Goal: Complete application form

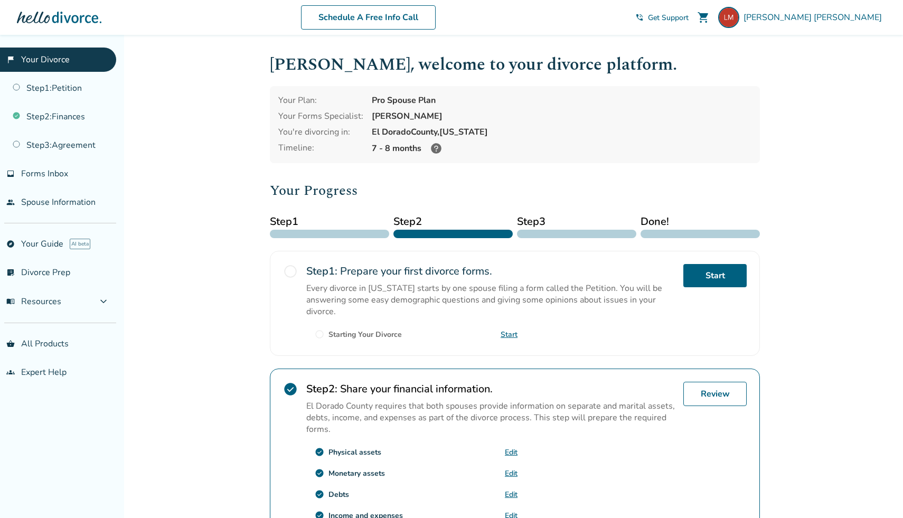
click at [289, 270] on span "radio_button_unchecked" at bounding box center [290, 271] width 15 height 15
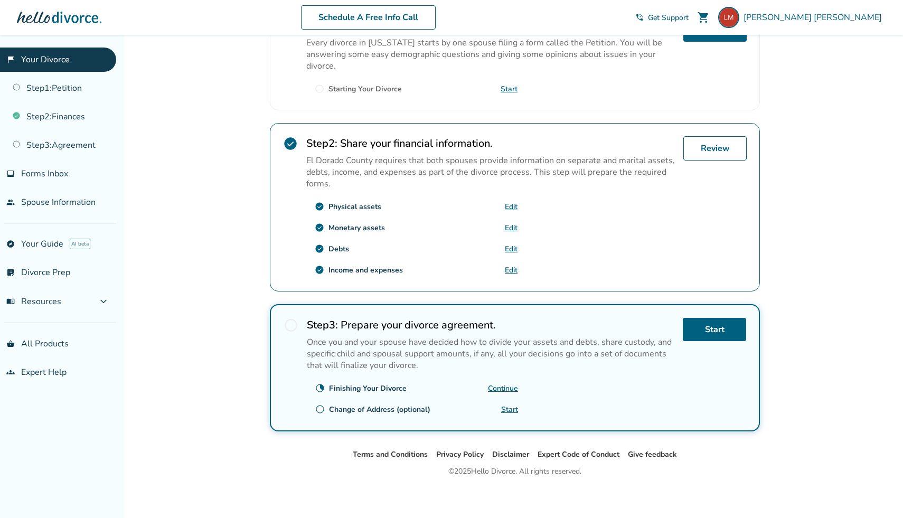
scroll to position [246, 0]
click at [510, 203] on link "Edit" at bounding box center [511, 206] width 13 height 10
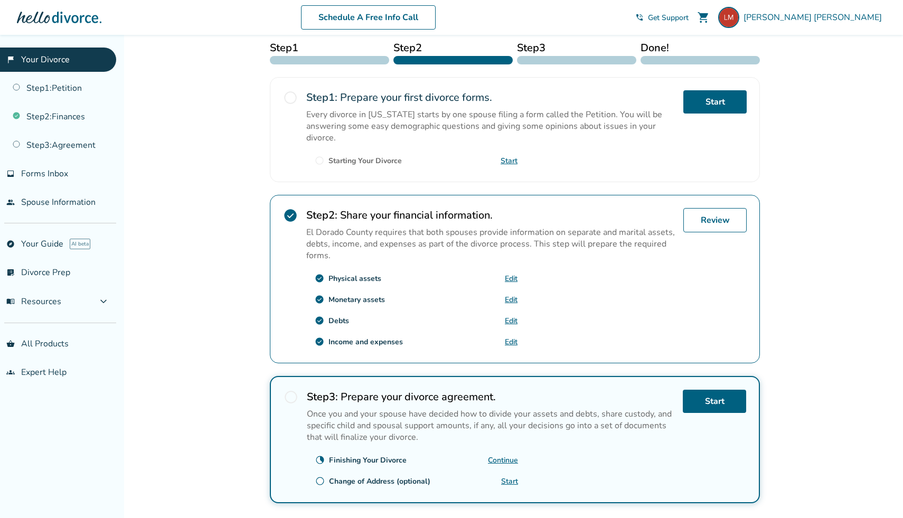
scroll to position [183, 0]
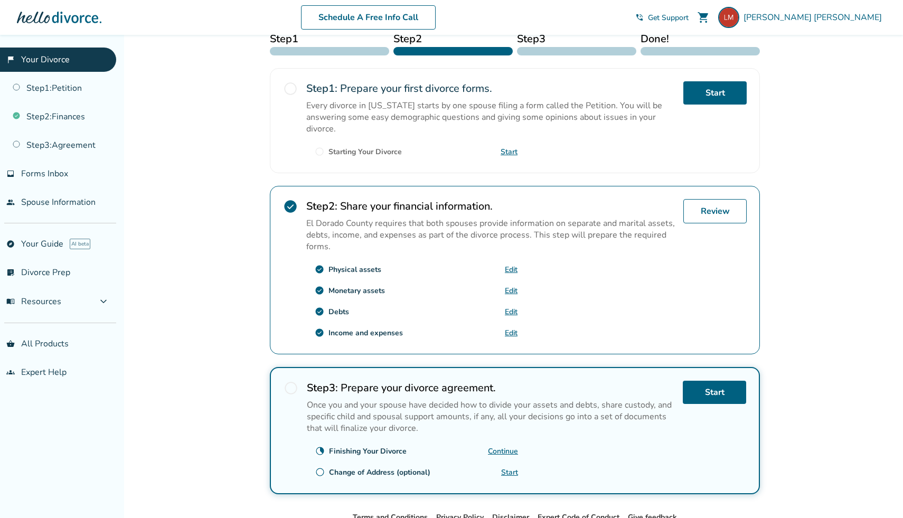
click at [509, 288] on link "Edit" at bounding box center [511, 291] width 13 height 10
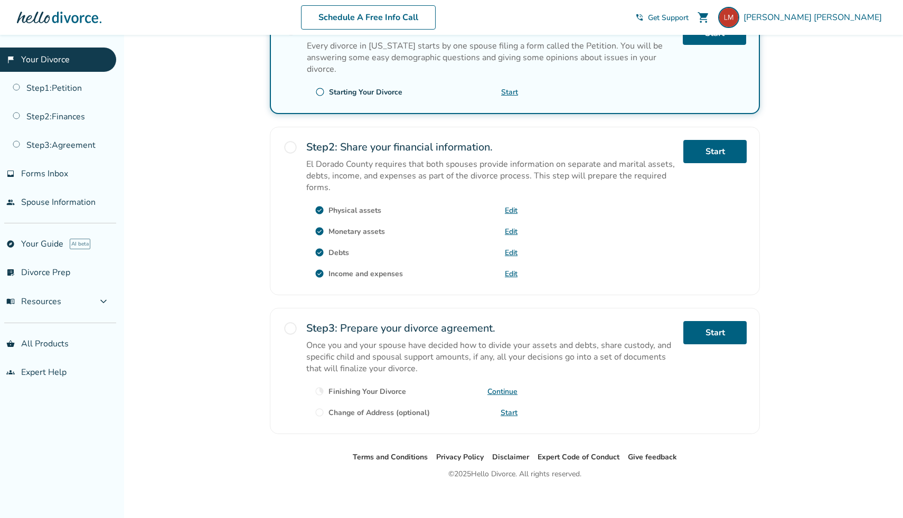
scroll to position [246, 0]
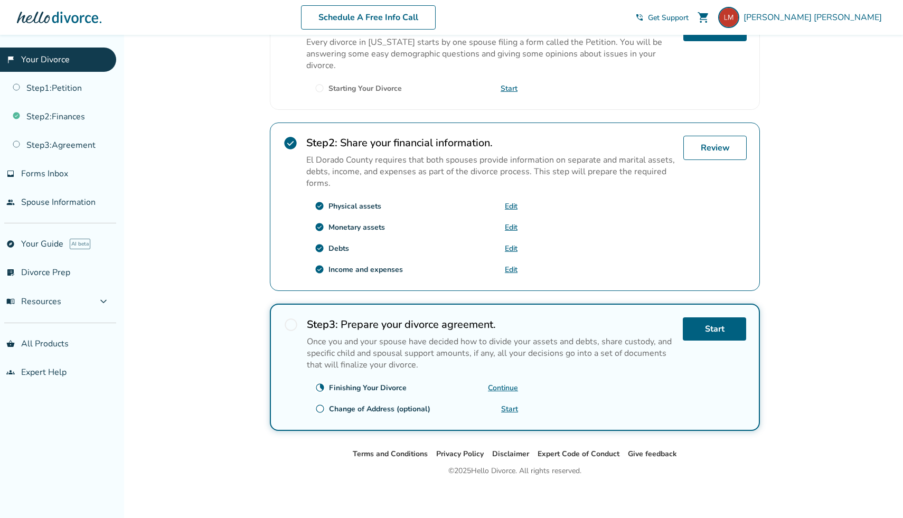
click at [508, 244] on link "Edit" at bounding box center [511, 248] width 13 height 10
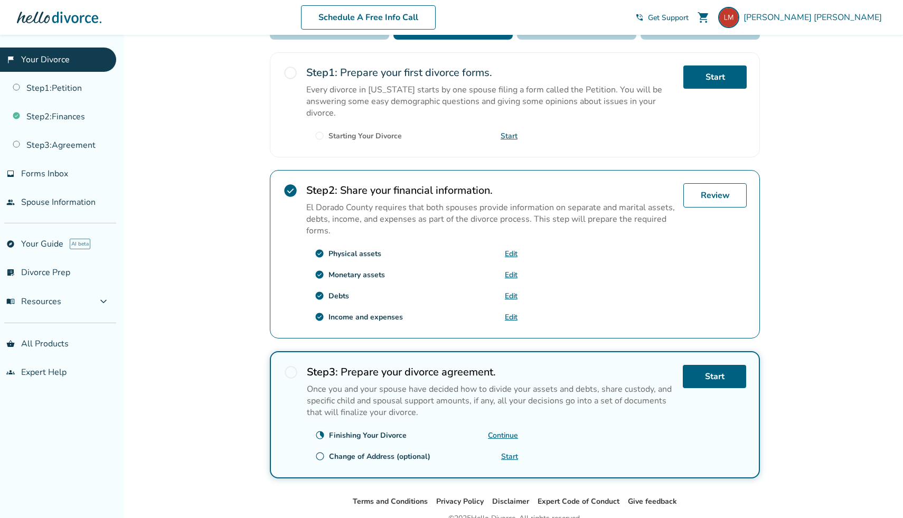
scroll to position [246, 0]
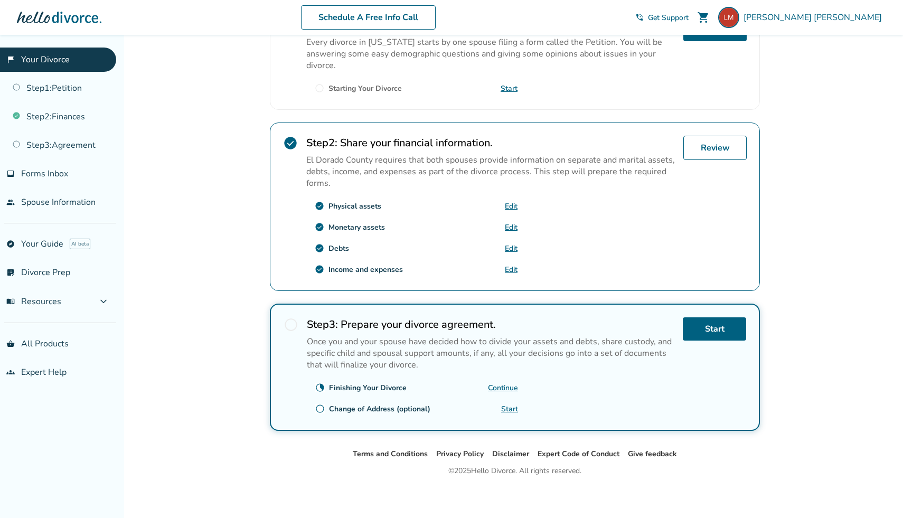
click at [512, 265] on link "Edit" at bounding box center [511, 269] width 13 height 10
